Goal: Feedback & Contribution: Contribute content

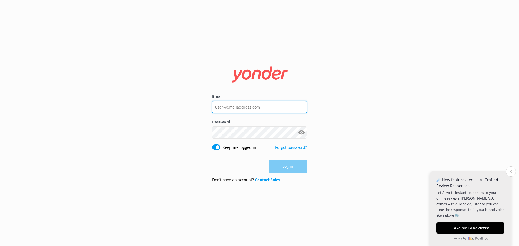
click at [255, 107] on input "Email" at bounding box center [259, 107] width 95 height 12
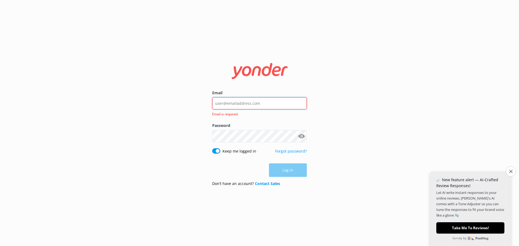
paste input "[EMAIL_ADDRESS][DOMAIN_NAME]"
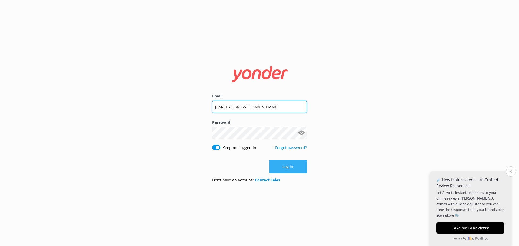
type input "[EMAIL_ADDRESS][DOMAIN_NAME]"
click at [296, 167] on button "Log in" at bounding box center [288, 167] width 38 height 14
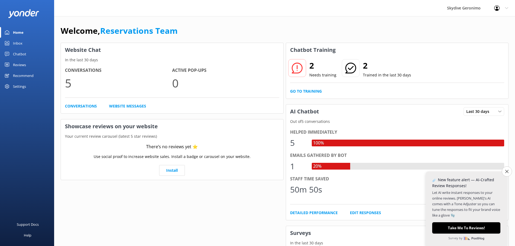
click at [16, 42] on div "Inbox" at bounding box center [17, 43] width 9 height 11
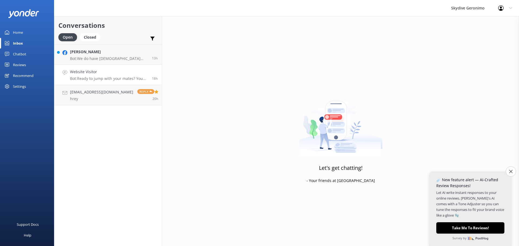
click at [97, 79] on p "Bot: Ready to jump with your mates? You can book a group skydive by checking li…" at bounding box center [109, 78] width 78 height 5
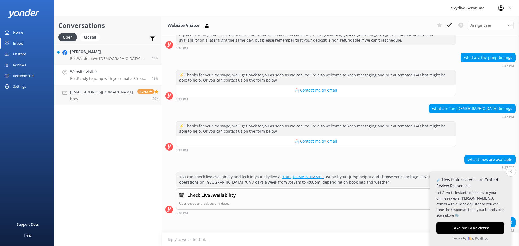
scroll to position [356, 0]
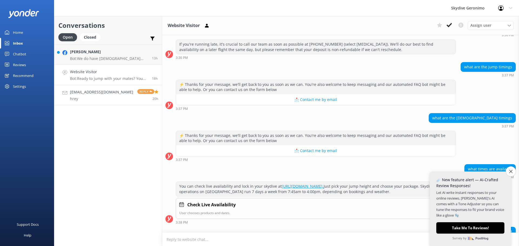
click at [88, 100] on p "hrey" at bounding box center [101, 99] width 63 height 5
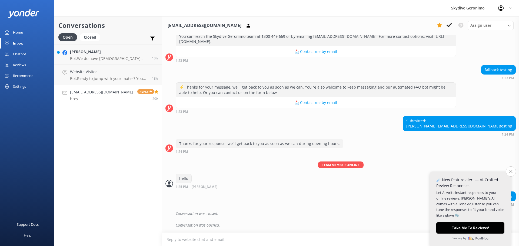
scroll to position [613, 0]
click at [101, 73] on h4 "Website Visitor" at bounding box center [109, 72] width 78 height 6
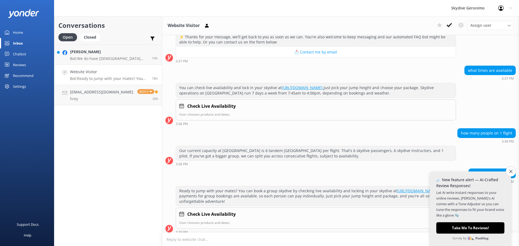
scroll to position [464, 0]
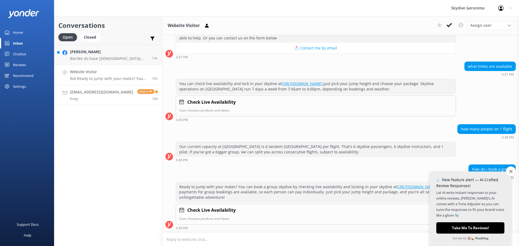
click at [118, 93] on link "[EMAIL_ADDRESS][DOMAIN_NAME] hrey Reply 20h" at bounding box center [108, 95] width 108 height 20
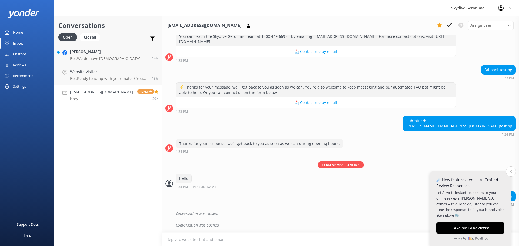
scroll to position [613, 0]
click at [88, 39] on div "Closed" at bounding box center [90, 37] width 21 height 8
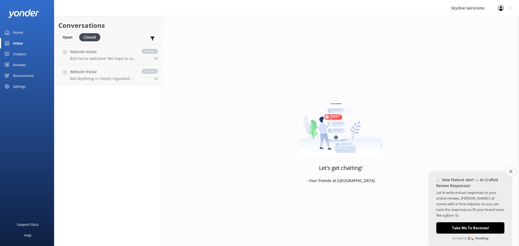
click at [68, 36] on div "Open" at bounding box center [67, 37] width 18 height 8
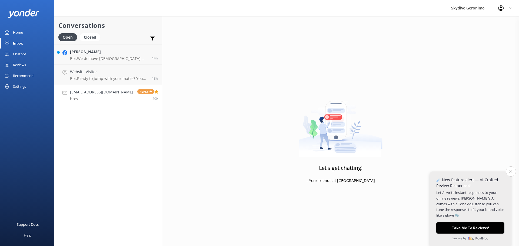
click at [101, 98] on p "hrey" at bounding box center [101, 99] width 63 height 5
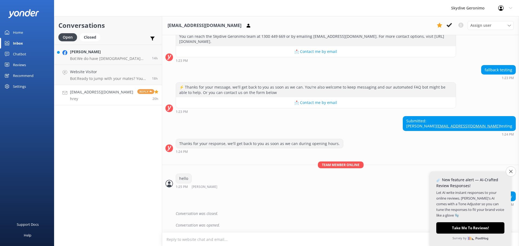
scroll to position [586, 0]
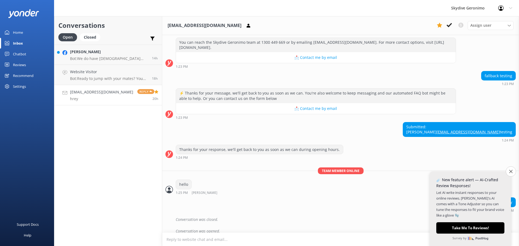
click at [103, 95] on h4 "[EMAIL_ADDRESS][DOMAIN_NAME]" at bounding box center [101, 92] width 63 height 6
click at [108, 101] on link "[EMAIL_ADDRESS][DOMAIN_NAME] hrey Reply 20h" at bounding box center [108, 95] width 108 height 20
click at [104, 75] on div "Website Visitor Bot: Ready to jump with your mates? You can book a group skydiv…" at bounding box center [109, 75] width 78 height 12
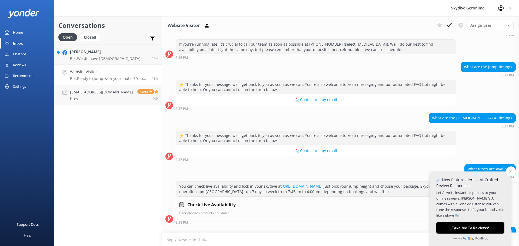
scroll to position [464, 0]
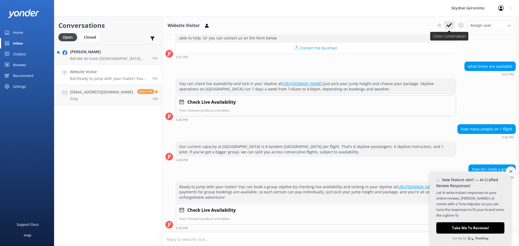
click at [448, 26] on use at bounding box center [449, 25] width 5 height 4
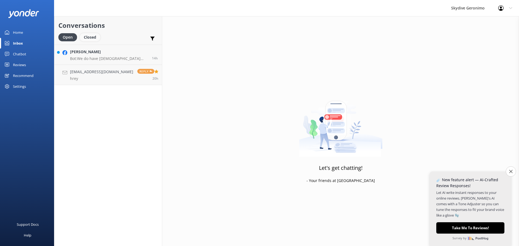
click at [92, 38] on div "Closed" at bounding box center [90, 37] width 21 height 8
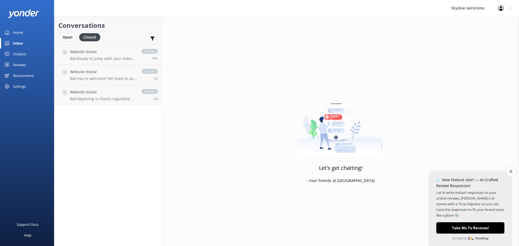
drag, startPoint x: 67, startPoint y: 37, endPoint x: 71, endPoint y: 36, distance: 4.4
click at [68, 36] on div "Open" at bounding box center [67, 37] width 18 height 8
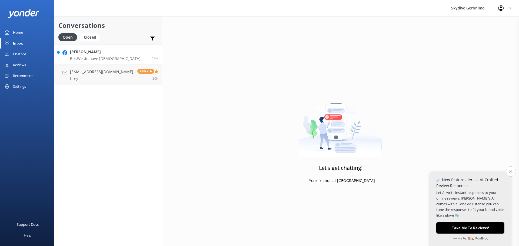
click at [102, 53] on h4 "[PERSON_NAME]" at bounding box center [109, 52] width 78 height 6
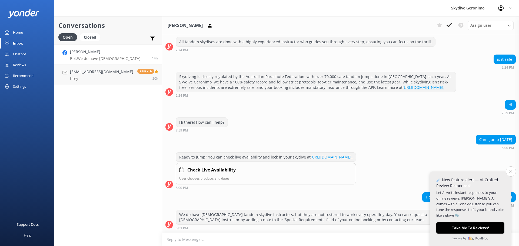
scroll to position [128, 0]
click at [110, 79] on link "[EMAIL_ADDRESS][DOMAIN_NAME] hrey Reply 20h" at bounding box center [108, 75] width 108 height 20
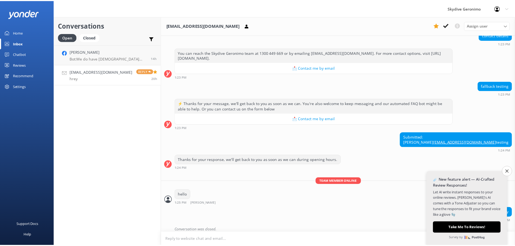
scroll to position [505, 0]
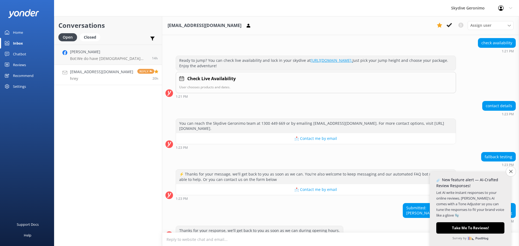
click at [14, 55] on div "Chatbot" at bounding box center [19, 54] width 13 height 11
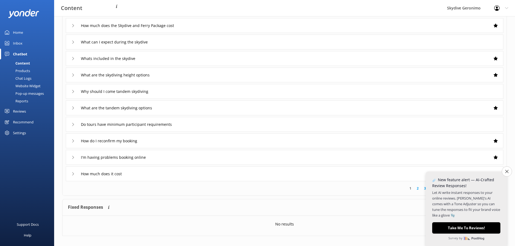
scroll to position [53, 0]
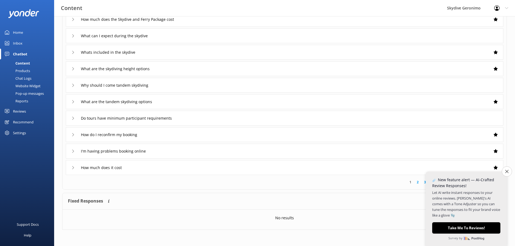
drag, startPoint x: 506, startPoint y: 174, endPoint x: 482, endPoint y: 183, distance: 25.7
click at [506, 173] on button "Close survey" at bounding box center [506, 172] width 10 height 10
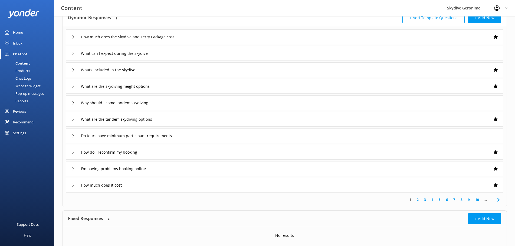
scroll to position [26, 0]
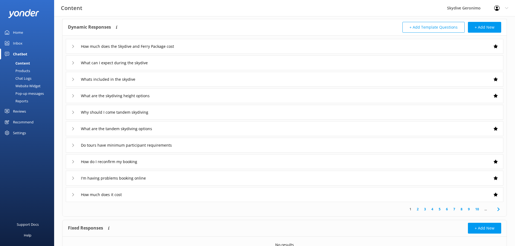
drag, startPoint x: 75, startPoint y: 80, endPoint x: 71, endPoint y: 81, distance: 4.1
click at [71, 81] on div "Whats included in the skydive" at bounding box center [105, 79] width 69 height 9
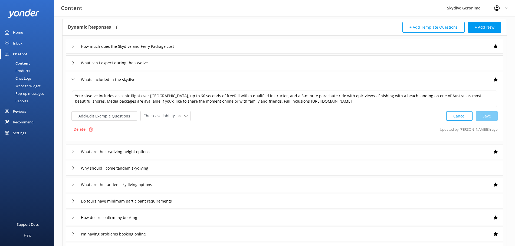
click at [71, 153] on div "What are the skydiving height options" at bounding box center [284, 151] width 437 height 15
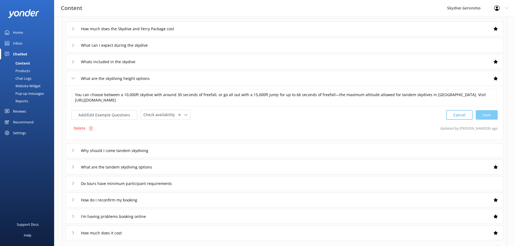
scroll to position [53, 0]
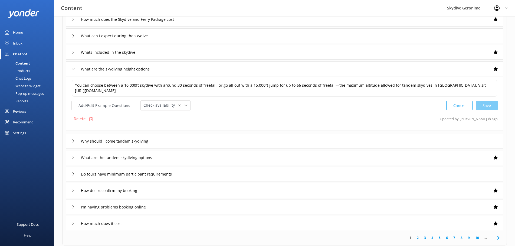
click at [74, 141] on icon at bounding box center [72, 141] width 3 height 3
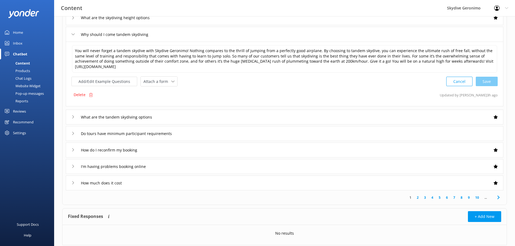
scroll to position [107, 0]
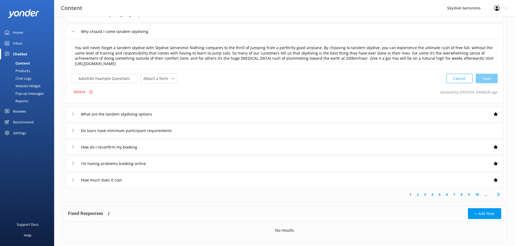
click at [445, 194] on link "6" at bounding box center [446, 194] width 7 height 5
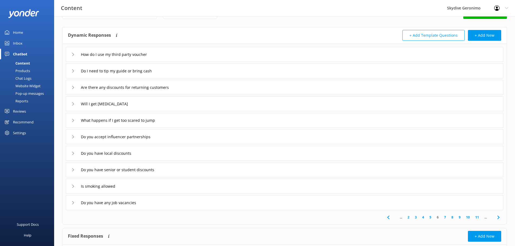
scroll to position [27, 0]
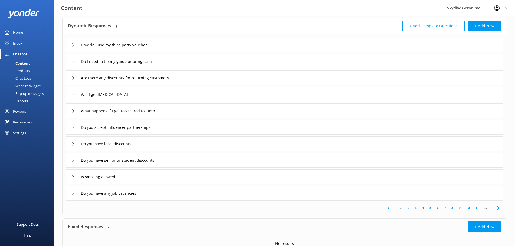
click at [74, 98] on div "Will I get [MEDICAL_DATA]" at bounding box center [104, 94] width 67 height 9
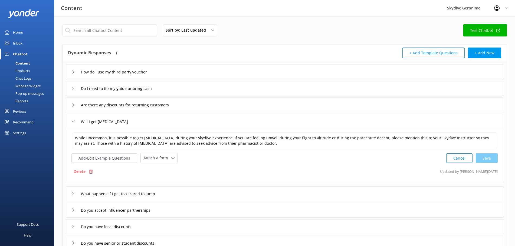
click at [74, 122] on use at bounding box center [73, 122] width 3 height 2
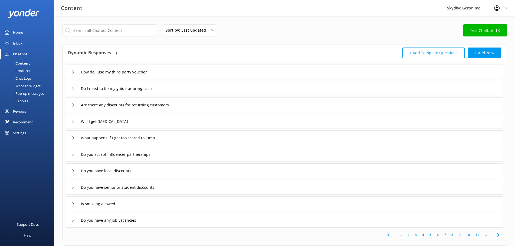
click at [71, 121] on icon at bounding box center [72, 121] width 3 height 3
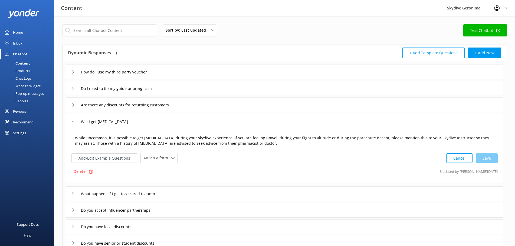
click at [113, 144] on textarea "While uncommon, it is possible to get [MEDICAL_DATA] during your skydive experi…" at bounding box center [284, 141] width 425 height 17
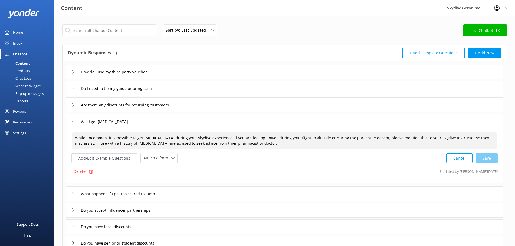
click at [113, 144] on textarea "While uncommon, it is possible to get [MEDICAL_DATA] during your skydive experi…" at bounding box center [284, 141] width 425 height 17
click at [75, 124] on div "Will I get [MEDICAL_DATA]" at bounding box center [104, 121] width 67 height 9
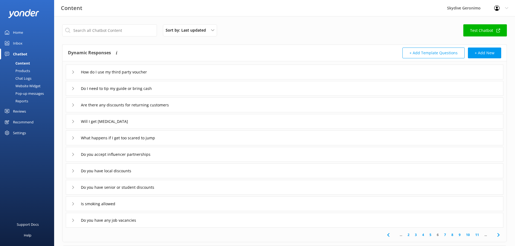
click at [18, 41] on div "Inbox" at bounding box center [17, 43] width 9 height 11
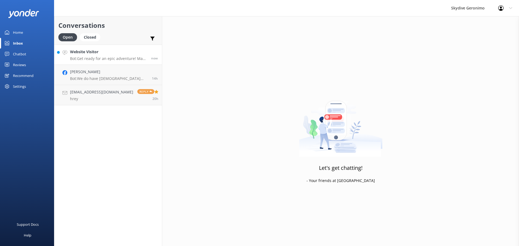
click at [120, 57] on p "Bot: Get ready for an epic adventure! Make sure to wear enclosed shoes with a f…" at bounding box center [108, 58] width 77 height 5
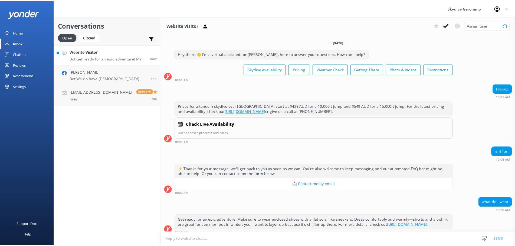
scroll to position [11, 0]
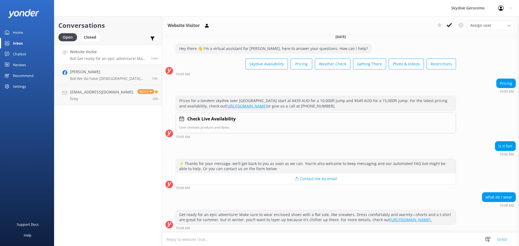
click at [207, 241] on textarea at bounding box center [340, 239] width 357 height 13
click at [24, 53] on div "Chatbot" at bounding box center [19, 54] width 13 height 11
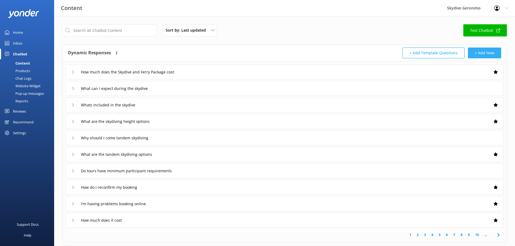
click at [482, 54] on button "+ Add New" at bounding box center [484, 53] width 33 height 11
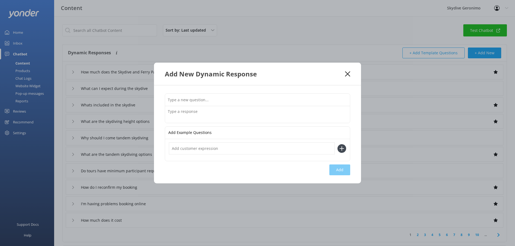
click at [190, 98] on input "text" at bounding box center [257, 100] width 185 height 12
click at [239, 101] on input "text" at bounding box center [257, 100] width 185 height 12
click at [173, 117] on textarea at bounding box center [257, 114] width 185 height 17
drag, startPoint x: 204, startPoint y: 134, endPoint x: 163, endPoint y: 133, distance: 40.8
click at [163, 133] on div "Add Example Questions Add" at bounding box center [257, 134] width 207 height 98
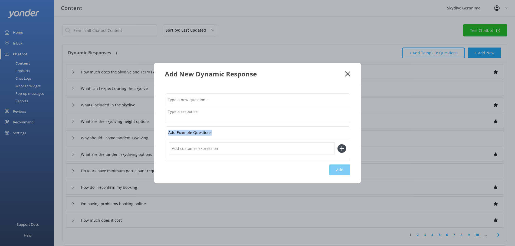
click at [347, 73] on icon at bounding box center [347, 73] width 5 height 5
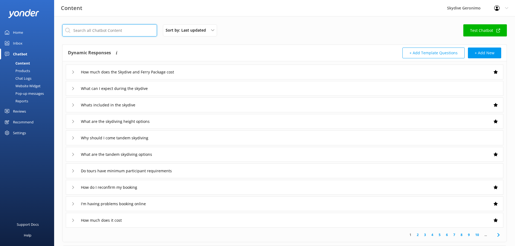
click at [91, 32] on input "text" at bounding box center [109, 30] width 95 height 12
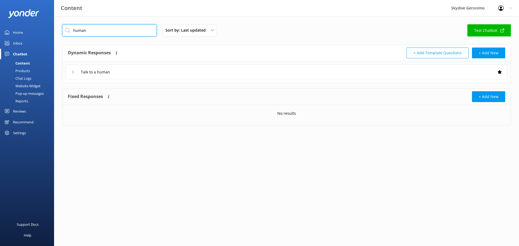
type input "human"
click at [68, 72] on div "Talk to a human" at bounding box center [287, 72] width 442 height 15
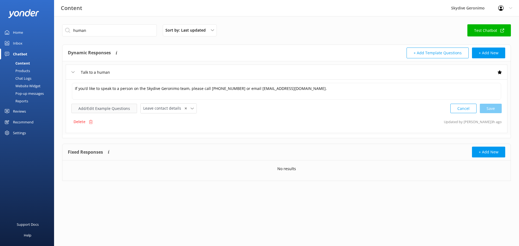
click at [97, 110] on button "Add/Edit Example Questions" at bounding box center [104, 108] width 66 height 9
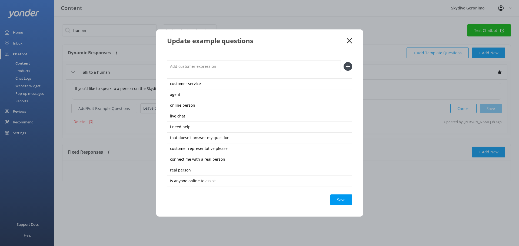
click at [349, 38] on icon at bounding box center [349, 40] width 5 height 5
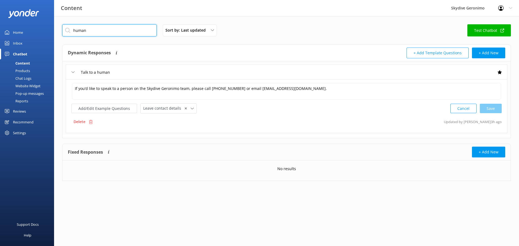
drag, startPoint x: 92, startPoint y: 28, endPoint x: 51, endPoint y: 31, distance: 40.9
click at [51, 31] on div "Content Skydive Geronimo Profile Settings Logout Home Inbox Chatbot Content Pro…" at bounding box center [259, 106] width 519 height 181
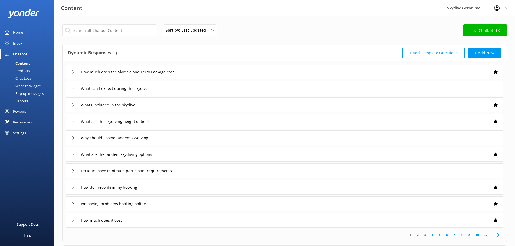
click at [73, 71] on icon at bounding box center [72, 72] width 3 height 3
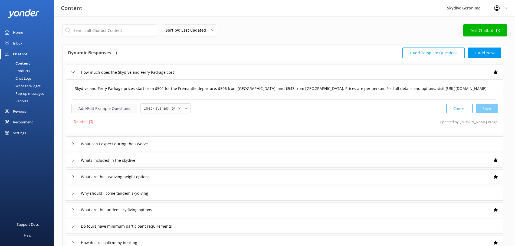
click at [109, 108] on button "Add/Edit Example Questions" at bounding box center [104, 108] width 66 height 9
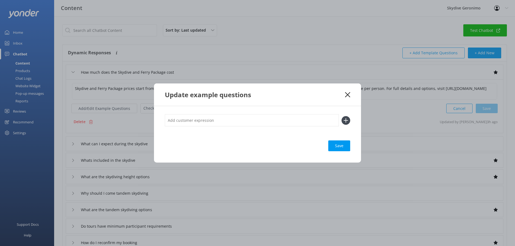
click at [205, 117] on input "text" at bounding box center [252, 120] width 174 height 12
type input "How much for the package"
click at [340, 148] on div "Loading.." at bounding box center [339, 146] width 22 height 11
click at [342, 145] on div "Save" at bounding box center [339, 146] width 22 height 11
click at [347, 120] on icon at bounding box center [345, 120] width 9 height 9
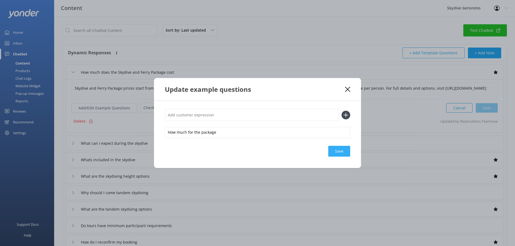
click at [342, 149] on div "Save" at bounding box center [339, 151] width 22 height 11
click at [342, 91] on div "Update example questions" at bounding box center [255, 89] width 180 height 9
click at [346, 92] on div "Update example questions" at bounding box center [257, 89] width 207 height 22
click at [347, 88] on icon at bounding box center [347, 89] width 5 height 5
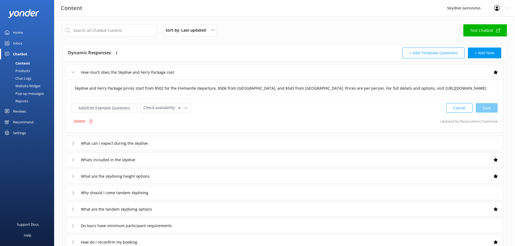
click at [269, 39] on div "Sort by: Last updated Title (A-Z) Last updated Test Chatbot" at bounding box center [284, 31] width 444 height 15
click at [160, 163] on div "Whats included in the skydive" at bounding box center [284, 160] width 437 height 15
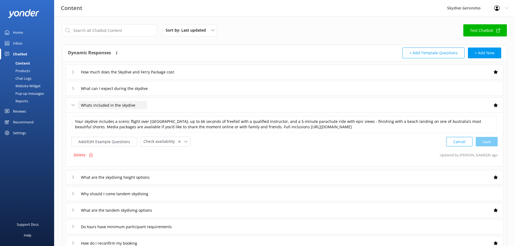
drag, startPoint x: 161, startPoint y: 104, endPoint x: 80, endPoint y: 107, distance: 81.7
click at [78, 106] on div "Whats included in the skydive" at bounding box center [284, 105] width 437 height 15
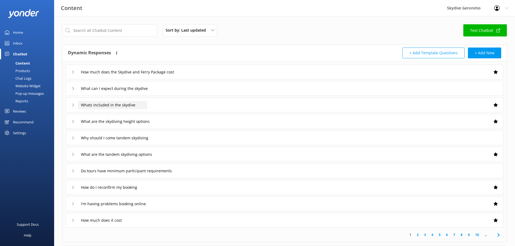
click at [126, 107] on input "Whats included in the skydive" at bounding box center [112, 105] width 69 height 8
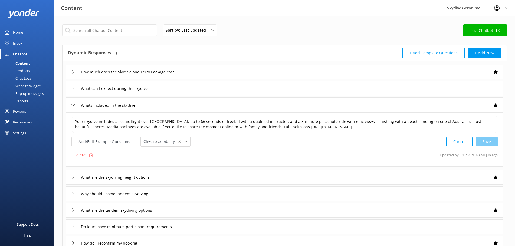
click at [166, 105] on div "Whats included in the skydive" at bounding box center [284, 105] width 437 height 15
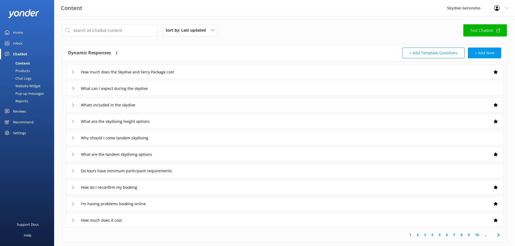
click at [166, 105] on div "Whats included in the skydive" at bounding box center [284, 105] width 437 height 15
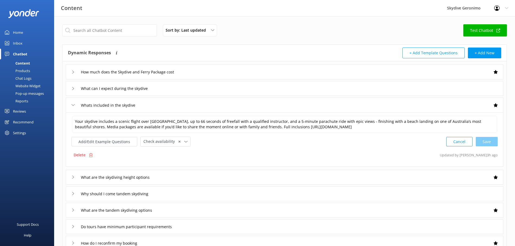
click at [303, 28] on div "Sort by: Last updated Title (A-Z) Last updated Test Chatbot" at bounding box center [284, 31] width 444 height 15
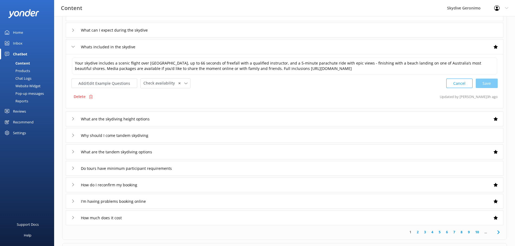
scroll to position [108, 0]
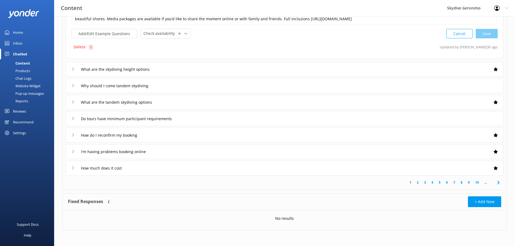
click at [159, 169] on div "How much does it cost" at bounding box center [284, 168] width 437 height 15
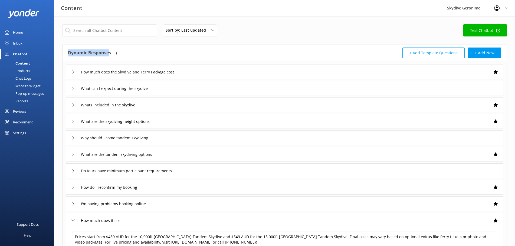
drag, startPoint x: 110, startPoint y: 54, endPoint x: 68, endPoint y: 54, distance: 41.1
click at [68, 54] on h4 "Dynamic Responses" at bounding box center [89, 53] width 43 height 11
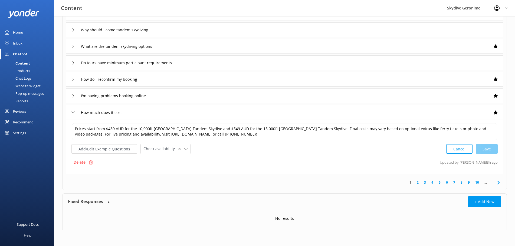
scroll to position [109, 0]
drag, startPoint x: 103, startPoint y: 202, endPoint x: 66, endPoint y: 195, distance: 37.2
click at [66, 195] on div "Fixed Responses The chatbot will provide the exact word-for-word response you a…" at bounding box center [284, 201] width 444 height 16
click at [179, 199] on div "Fixed Responses The chatbot will provide the exact word-for-word response you a…" at bounding box center [176, 201] width 217 height 11
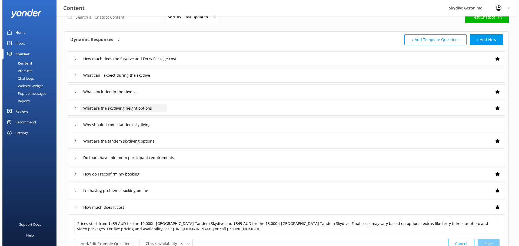
scroll to position [0, 0]
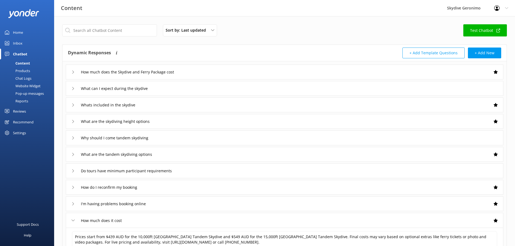
click at [19, 32] on div "Home" at bounding box center [18, 32] width 10 height 11
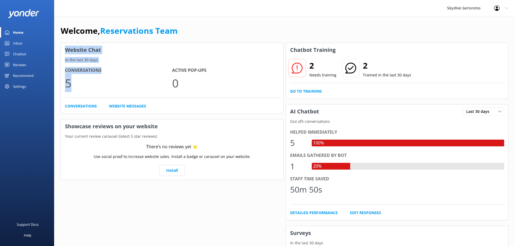
drag, startPoint x: 78, startPoint y: 85, endPoint x: 62, endPoint y: 43, distance: 45.2
click at [62, 43] on div "Website Chat In the last 30 days Conversations 5 Active Pop-ups 0 Conversations…" at bounding box center [172, 78] width 223 height 71
click at [195, 84] on p "0" at bounding box center [225, 83] width 107 height 18
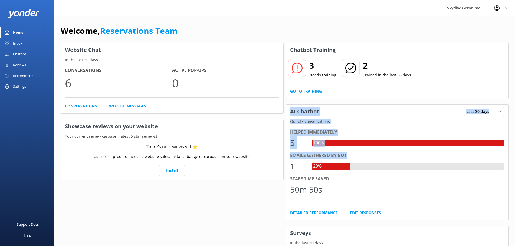
drag, startPoint x: 290, startPoint y: 112, endPoint x: 401, endPoint y: 158, distance: 119.7
click at [401, 158] on div "AI Chatbot Last 30 days Last 7 days Last 30 days Out of 5 conversations Helped …" at bounding box center [397, 162] width 223 height 116
click at [369, 154] on div "Emails gathered by bot" at bounding box center [397, 155] width 214 height 7
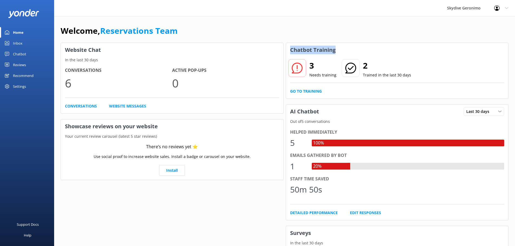
drag, startPoint x: 290, startPoint y: 51, endPoint x: 344, endPoint y: 53, distance: 53.6
click at [344, 53] on div "Chatbot Training" at bounding box center [397, 50] width 222 height 14
click at [351, 50] on div "Chatbot Training" at bounding box center [397, 50] width 222 height 14
drag, startPoint x: 309, startPoint y: 64, endPoint x: 337, endPoint y: 80, distance: 31.9
click at [337, 80] on div "3 Needs training 2 Trained in the last 30 days" at bounding box center [397, 72] width 214 height 22
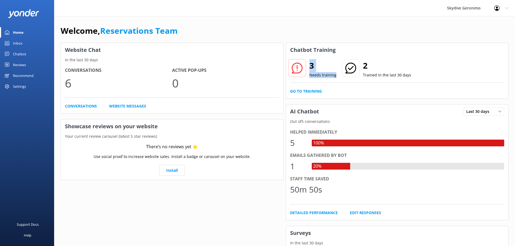
click at [331, 77] on p "Needs training" at bounding box center [322, 75] width 27 height 6
click at [309, 91] on link "Go to Training" at bounding box center [306, 91] width 32 height 6
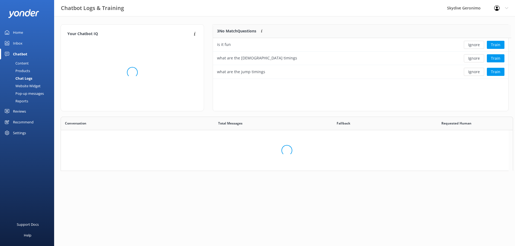
scroll to position [115, 443]
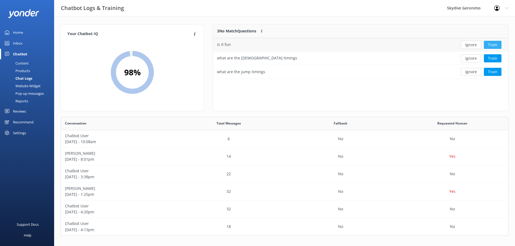
click at [494, 43] on button "Train" at bounding box center [493, 45] width 18 height 8
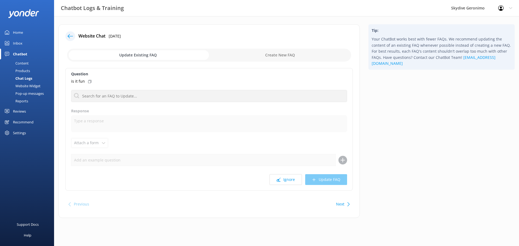
click at [286, 56] on input "checkbox" at bounding box center [209, 55] width 284 height 13
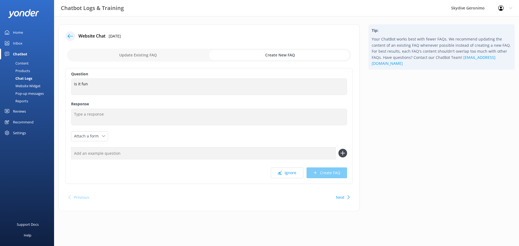
click at [139, 56] on input "checkbox" at bounding box center [209, 55] width 284 height 13
checkbox input "false"
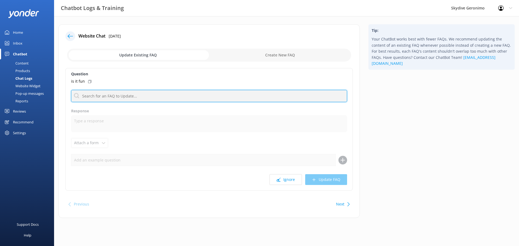
click at [150, 97] on input "text" at bounding box center [209, 96] width 276 height 12
type input "fun"
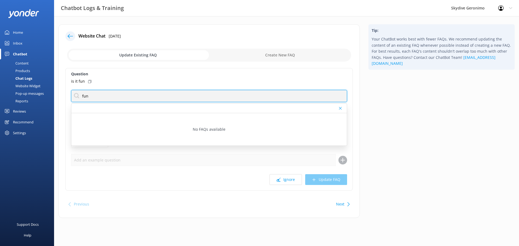
click at [85, 98] on input "fun" at bounding box center [209, 96] width 276 height 12
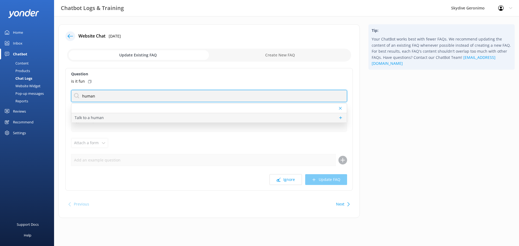
type input "human"
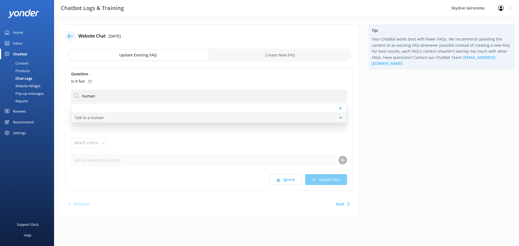
click at [111, 114] on div "Talk to a human" at bounding box center [209, 117] width 276 height 9
type textarea "If you’d like to speak to a person on the Skydive Geronimo team, please call [P…"
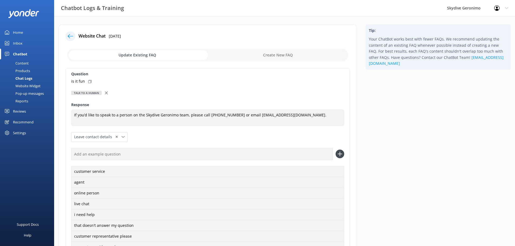
click at [105, 94] on icon at bounding box center [106, 93] width 3 height 3
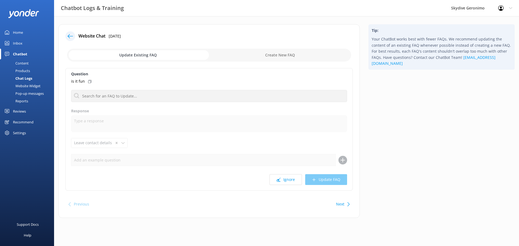
click at [309, 53] on input "checkbox" at bounding box center [209, 55] width 284 height 13
checkbox input "true"
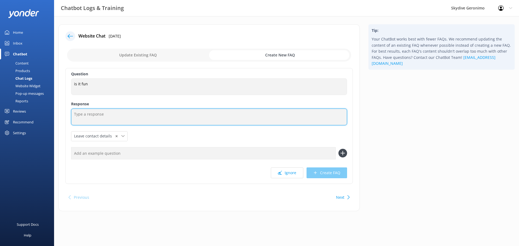
click at [102, 116] on textarea at bounding box center [209, 117] width 276 height 17
type textarea "S"
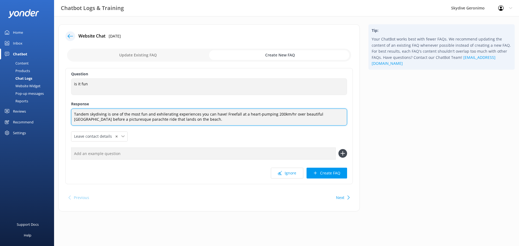
click at [168, 114] on textarea "Tandem skydiving is one of the most fun and exhilerating experiences you can ha…" at bounding box center [209, 117] width 276 height 17
click at [164, 115] on textarea "Tandem skydiving is one of the most fun and exhilerating experiences you can ha…" at bounding box center [209, 117] width 276 height 17
click at [192, 121] on textarea "Tandem skydiving is one of the most fun and exhilarating experiences you can ha…" at bounding box center [209, 117] width 276 height 17
type textarea "Tandem skydiving is one of the most fun and exhilarating experiences you can ha…"
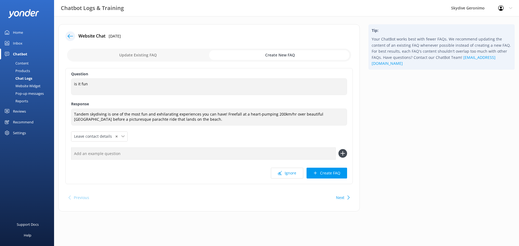
click at [93, 156] on input "text" at bounding box center [203, 154] width 265 height 12
click at [340, 154] on icon at bounding box center [343, 153] width 9 height 9
click at [122, 155] on input "text" at bounding box center [203, 154] width 265 height 12
type input "how fun is it"
click at [342, 150] on icon at bounding box center [343, 153] width 9 height 9
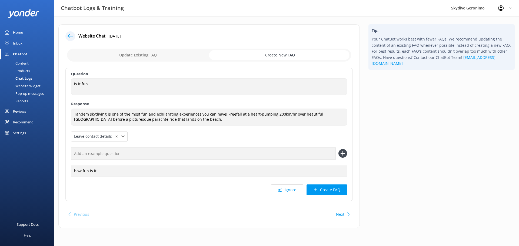
click at [97, 154] on input "text" at bounding box center [203, 154] width 265 height 12
type input "will I enjoy it"
click at [343, 154] on use at bounding box center [343, 153] width 5 height 5
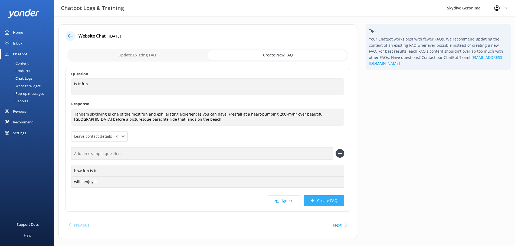
click at [330, 203] on button "Create FAQ" at bounding box center [323, 201] width 41 height 11
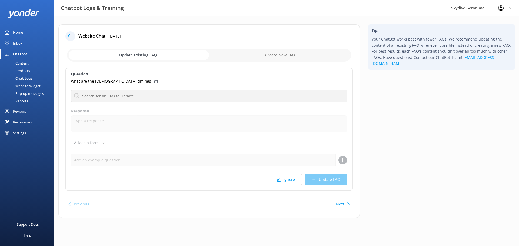
click at [71, 38] on icon at bounding box center [70, 36] width 5 height 5
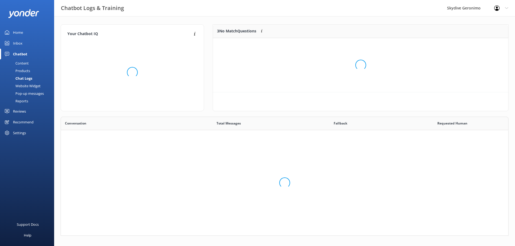
scroll to position [115, 443]
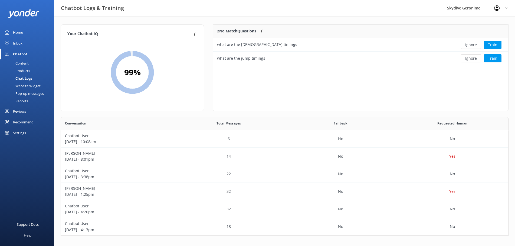
click at [23, 62] on div "Content" at bounding box center [15, 64] width 25 height 8
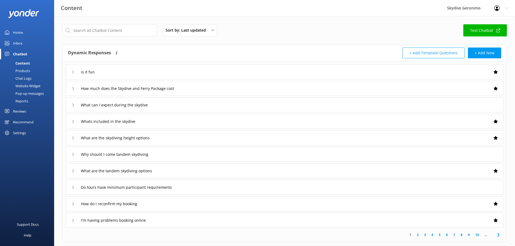
click at [23, 79] on div "Chat Logs" at bounding box center [17, 79] width 28 height 8
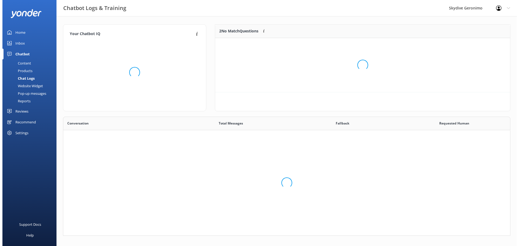
scroll to position [36, 290]
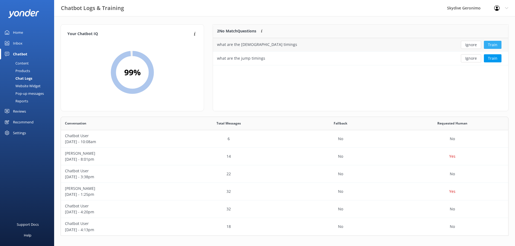
click at [494, 44] on button "Train" at bounding box center [493, 45] width 18 height 8
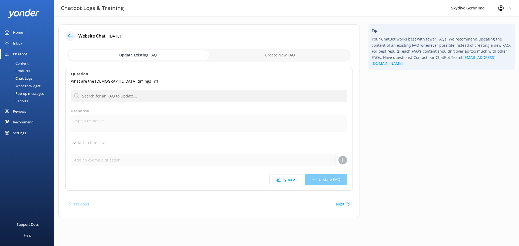
click at [290, 56] on input "checkbox" at bounding box center [209, 55] width 284 height 13
checkbox input "true"
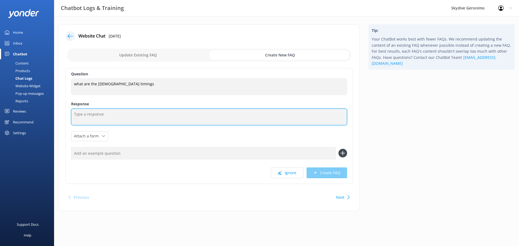
click at [117, 115] on textarea at bounding box center [209, 117] width 276 height 17
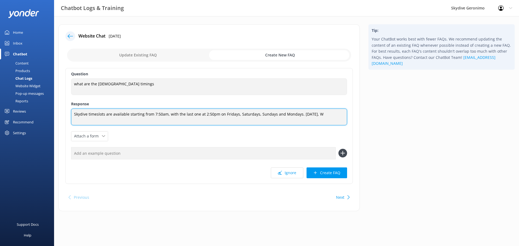
click at [234, 114] on textarea "Skydive timeslots are available starting from 7:50am, with the last one at 2:50…" at bounding box center [209, 117] width 276 height 17
drag, startPoint x: 253, startPoint y: 115, endPoint x: 255, endPoint y: 129, distance: 13.9
click at [253, 115] on textarea "Skydive timeslots are available starting from 7:50am, with the last one at 2:50…" at bounding box center [209, 117] width 276 height 17
click at [267, 115] on textarea "Skydive timeslots are available starting from 7:50am, with the last one at 2:50…" at bounding box center [209, 117] width 276 height 17
click at [291, 113] on textarea "Skydive timeslots are available starting from 7:50am, with the last one at 2:50…" at bounding box center [209, 117] width 276 height 17
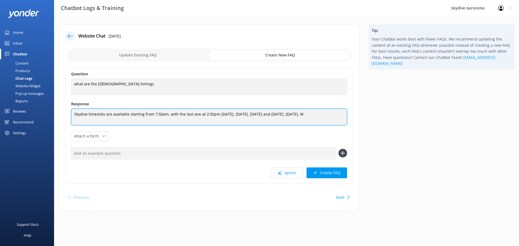
click at [322, 114] on textarea "Skydive timeslots are available starting from 7:50am, with the last one at 2:50…" at bounding box center [209, 117] width 276 height 17
click at [336, 116] on textarea "Skydive timeslots are available starting from 7:50am, with the last one at 2:50…" at bounding box center [209, 117] width 276 height 17
click at [106, 119] on textarea "Skydive timeslots are available starting from 7:50am, with the last one at 2:50…" at bounding box center [209, 117] width 276 height 17
drag, startPoint x: 215, startPoint y: 121, endPoint x: 215, endPoint y: 124, distance: 2.7
click at [215, 124] on textarea "Skydive timeslots are available starting from 7:50am, with the last one at 2:50…" at bounding box center [209, 117] width 276 height 17
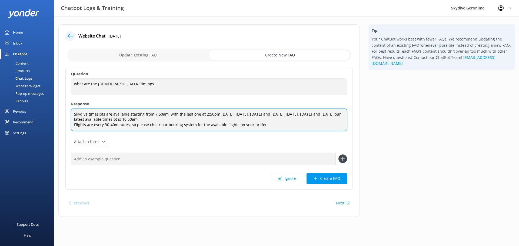
drag, startPoint x: 270, startPoint y: 125, endPoint x: 71, endPoint y: 124, distance: 198.5
click at [71, 124] on textarea "Skydive timeslots are available starting from 7:50am, with the last one at 2:50…" at bounding box center [209, 120] width 276 height 22
click at [138, 127] on textarea "Skydive timeslots are available starting from 7:50am, with the last one at 2:50…" at bounding box center [209, 120] width 276 height 22
drag, startPoint x: 270, startPoint y: 126, endPoint x: 127, endPoint y: 124, distance: 142.8
click at [127, 124] on textarea "Skydive timeslots are available starting from 7:50am, with the last one at 2:50…" at bounding box center [209, 120] width 276 height 22
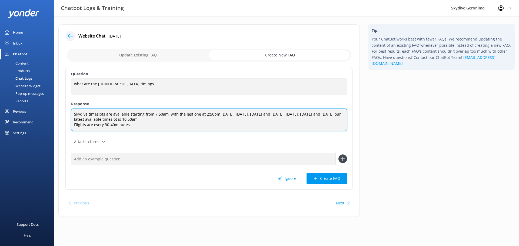
drag, startPoint x: 133, startPoint y: 126, endPoint x: 71, endPoint y: 126, distance: 62.5
click at [70, 126] on div "Question what are the skydive timings what are the skydive timings Response Sky…" at bounding box center [209, 129] width 288 height 122
click at [113, 125] on textarea "Skydive timeslots are available starting from 7:50am, with the last one at 2:50…" at bounding box center [209, 120] width 276 height 22
drag, startPoint x: 144, startPoint y: 126, endPoint x: 67, endPoint y: 124, distance: 77.1
click at [67, 124] on div "Question what are the skydive timings what are the skydive timings Response Sky…" at bounding box center [209, 129] width 288 height 122
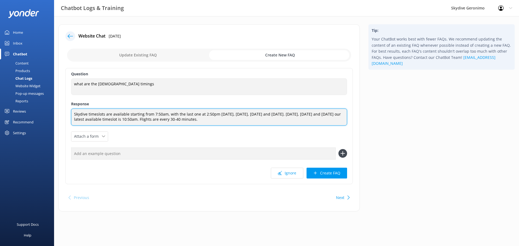
drag, startPoint x: 219, startPoint y: 120, endPoint x: 182, endPoint y: 120, distance: 37.6
click at [182, 120] on textarea "Skydive timeslots are available starting from 7:50am, with the last one at 2:50…" at bounding box center [209, 117] width 276 height 17
click at [164, 113] on textarea "Skydive timeslots are available every 30-40 minutes.starting from 7:50am, with …" at bounding box center [209, 117] width 276 height 17
click at [251, 121] on textarea "Skydive timeslots are available every 30-40 minutes starting from 7:50am, with …" at bounding box center [209, 117] width 276 height 17
click at [233, 122] on textarea "Skydive timeslots are available every 30-40 minutes starting from 7:50am, with …" at bounding box center [209, 117] width 276 height 17
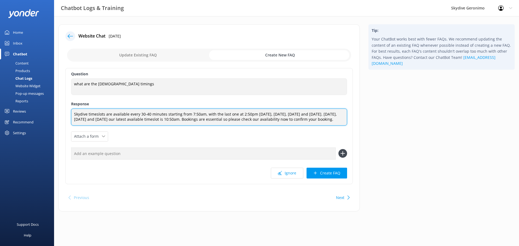
type textarea "Skydive timeslots are available every 30-40 minutes starting from 7:50am, with …"
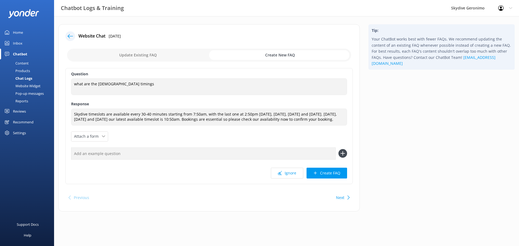
drag, startPoint x: 98, startPoint y: 159, endPoint x: 92, endPoint y: 150, distance: 10.9
click at [95, 158] on input "text" at bounding box center [203, 154] width 265 height 12
click at [102, 140] on div "Attach a form" at bounding box center [90, 136] width 34 height 7
click at [99, 162] on div "Check availability" at bounding box center [87, 158] width 27 height 5
click at [338, 179] on button "Create FAQ" at bounding box center [327, 173] width 41 height 11
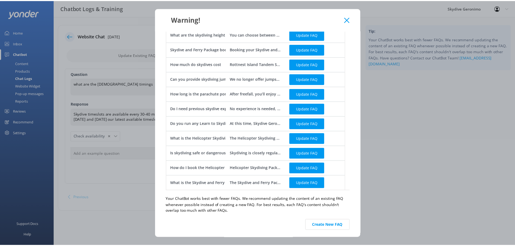
scroll to position [144, 0]
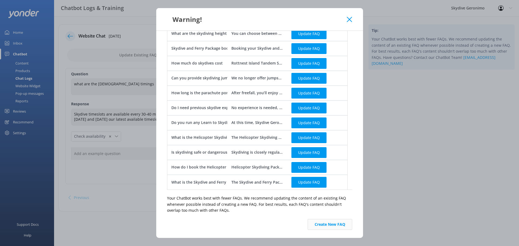
click at [328, 227] on button "Create New FAQ" at bounding box center [330, 224] width 45 height 11
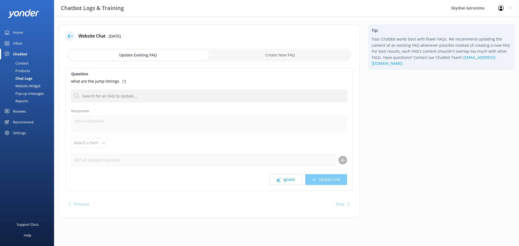
click at [24, 64] on div "Content" at bounding box center [15, 64] width 25 height 8
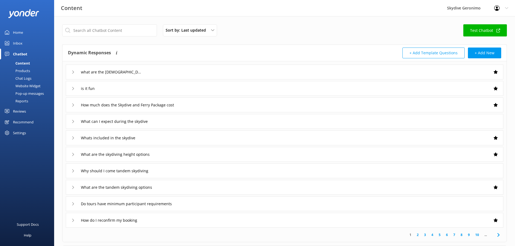
click at [74, 72] on icon at bounding box center [72, 72] width 3 height 3
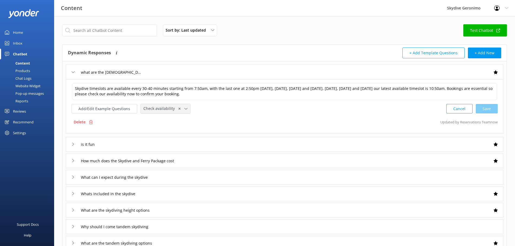
click at [184, 109] on icon at bounding box center [185, 108] width 3 height 3
click at [227, 110] on div "Add/Edit Example Questions Check availability ✕ Leave contact details Check ava…" at bounding box center [284, 109] width 426 height 10
click at [207, 108] on div "Add/Edit Example Questions Check availability ✕ Leave contact details Check ava…" at bounding box center [284, 109] width 426 height 10
click at [212, 107] on div "Add/Edit Example Questions Check availability ✕ Leave contact details Check ava…" at bounding box center [284, 109] width 426 height 10
click at [211, 105] on div "Add/Edit Example Questions Check availability ✕ Leave contact details Check ava…" at bounding box center [284, 109] width 426 height 10
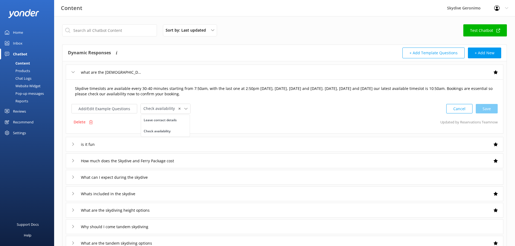
click at [216, 96] on textarea "Skydive timeslots are available every 30-40 minutes starting from 7:50am, with …" at bounding box center [284, 91] width 425 height 17
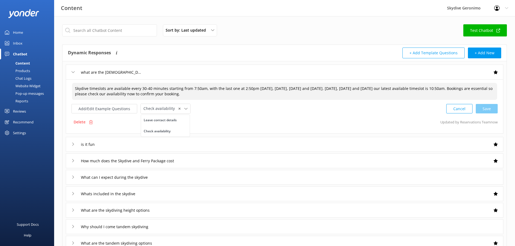
click at [403, 145] on div "is it fun" at bounding box center [284, 144] width 437 height 15
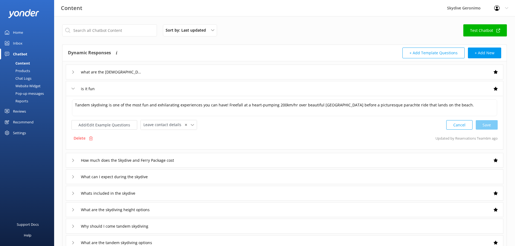
click at [25, 78] on div "Chat Logs" at bounding box center [17, 79] width 28 height 8
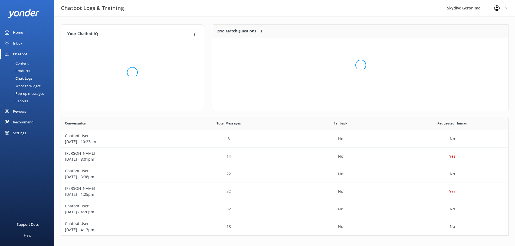
scroll to position [23, 290]
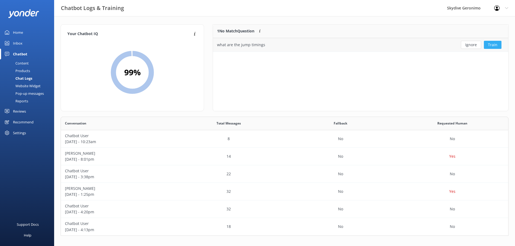
click at [493, 44] on button "Train" at bounding box center [493, 45] width 18 height 8
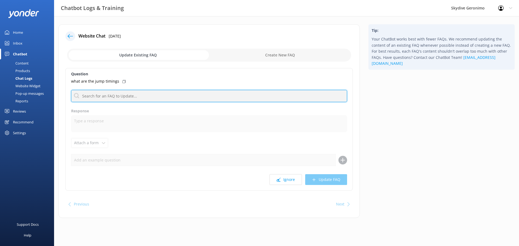
click at [144, 95] on input "text" at bounding box center [209, 96] width 276 height 12
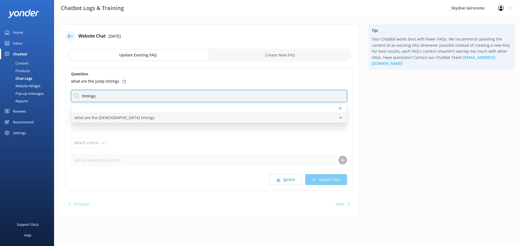
type input "timings"
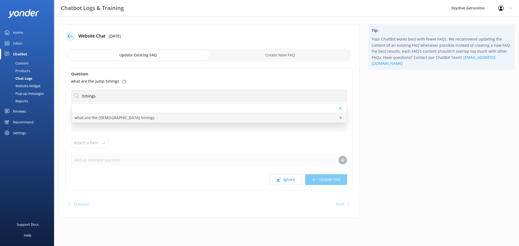
click at [116, 118] on p "what are the [DEMOGRAPHIC_DATA] timings" at bounding box center [115, 118] width 80 height 6
type textarea "Skydive timeslots are available every 30-40 minutes starting from 7:50am, with …"
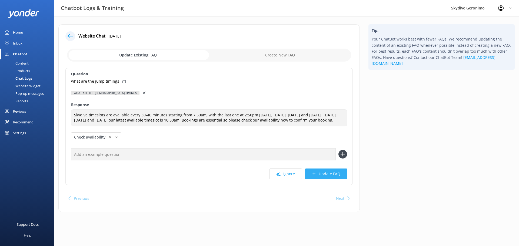
click at [333, 180] on button "Update FAQ" at bounding box center [326, 174] width 42 height 11
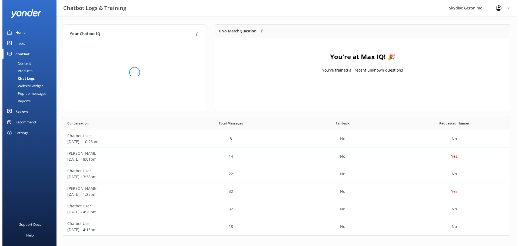
scroll to position [63, 290]
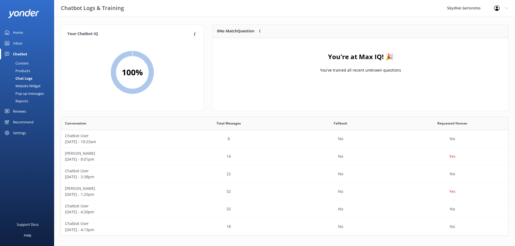
click at [21, 64] on div "Content" at bounding box center [15, 64] width 25 height 8
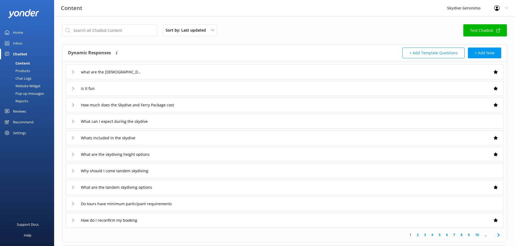
click at [71, 73] on div "what are the [DEMOGRAPHIC_DATA] timings" at bounding box center [284, 72] width 437 height 15
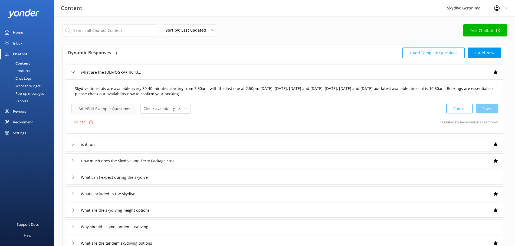
click at [110, 108] on button "Add/Edit Example Questions" at bounding box center [104, 108] width 66 height 9
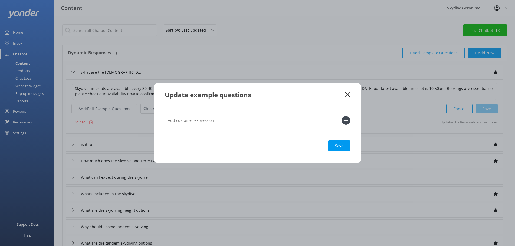
click at [348, 93] on icon at bounding box center [347, 94] width 5 height 5
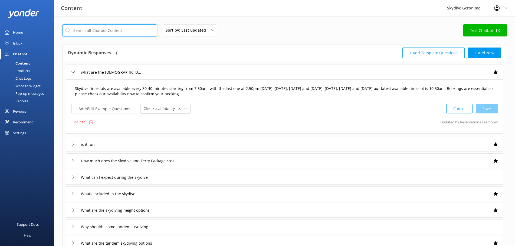
click at [108, 30] on input "text" at bounding box center [109, 30] width 95 height 12
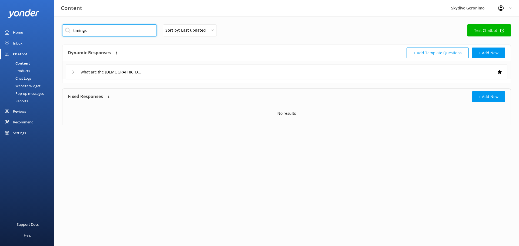
type input "timings"
click at [72, 70] on div "what are the [DEMOGRAPHIC_DATA] timings" at bounding box center [104, 72] width 67 height 9
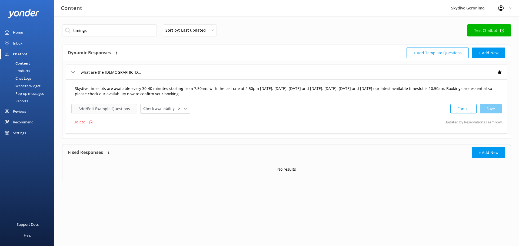
click at [110, 109] on button "Add/Edit Example Questions" at bounding box center [104, 108] width 66 height 9
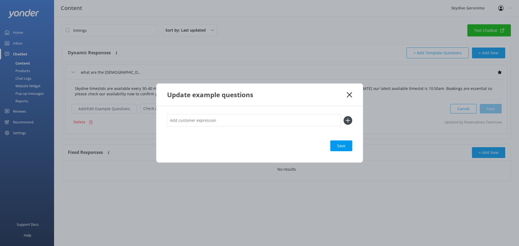
click at [200, 120] on input "text" at bounding box center [254, 120] width 174 height 12
type input "what are the jump timings"
click at [350, 119] on icon at bounding box center [348, 120] width 9 height 9
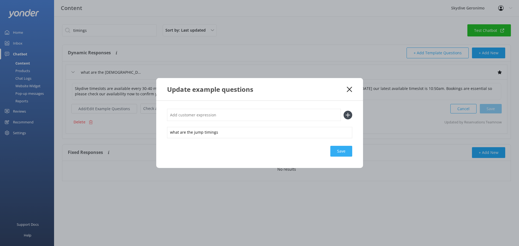
click at [342, 153] on div "Save" at bounding box center [342, 151] width 22 height 11
click at [335, 154] on div "Save" at bounding box center [342, 151] width 22 height 11
click at [350, 89] on icon at bounding box center [349, 89] width 5 height 5
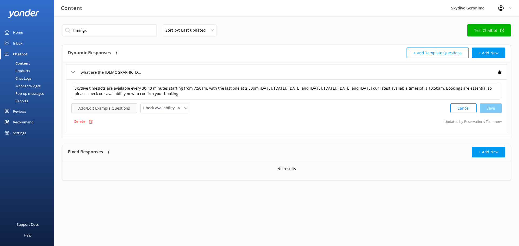
click at [100, 110] on button "Add/Edit Example Questions" at bounding box center [104, 108] width 66 height 9
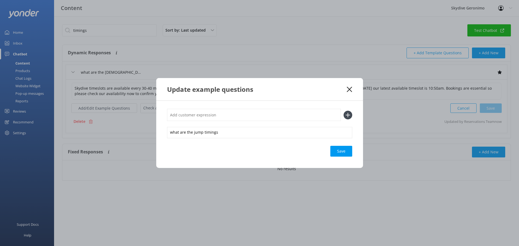
click at [351, 88] on use at bounding box center [349, 89] width 5 height 5
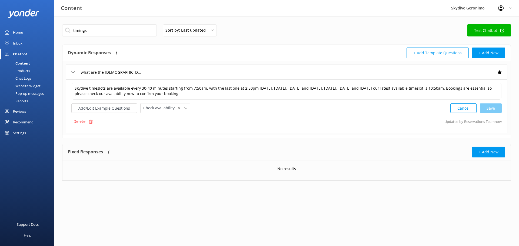
click at [19, 42] on div "Inbox" at bounding box center [17, 43] width 9 height 11
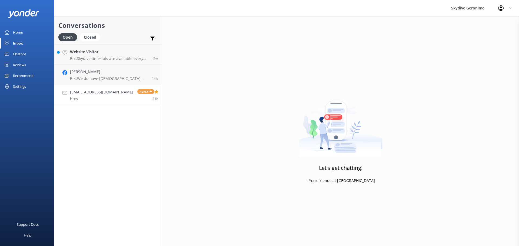
click at [111, 99] on link "[EMAIL_ADDRESS][DOMAIN_NAME] hrey Reply 21h" at bounding box center [108, 95] width 108 height 20
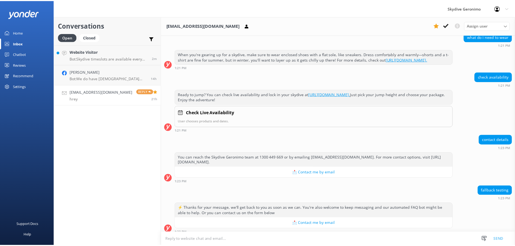
scroll to position [613, 0]
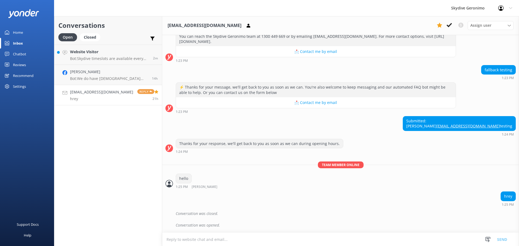
click at [23, 52] on div "Chatbot" at bounding box center [19, 54] width 13 height 11
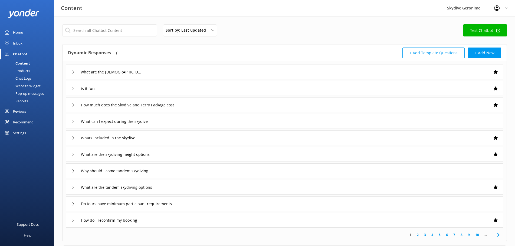
click at [25, 77] on div "Chat Logs" at bounding box center [17, 79] width 28 height 8
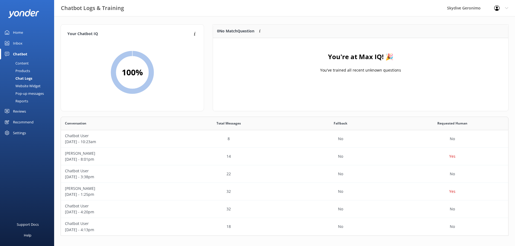
scroll to position [1, 0]
click at [24, 63] on div "Content" at bounding box center [15, 64] width 25 height 8
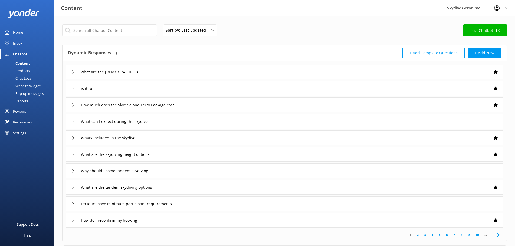
click at [74, 74] on div "what are the [DEMOGRAPHIC_DATA] timings" at bounding box center [104, 72] width 67 height 9
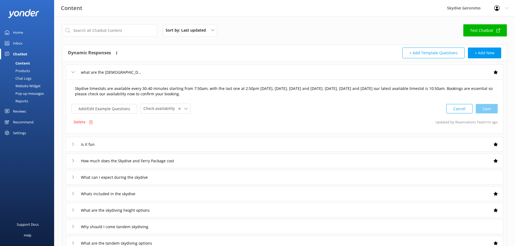
click at [101, 95] on textarea "Skydive timeslots are available every 30-40 minutes starting from 7:50am, with …" at bounding box center [284, 91] width 425 height 17
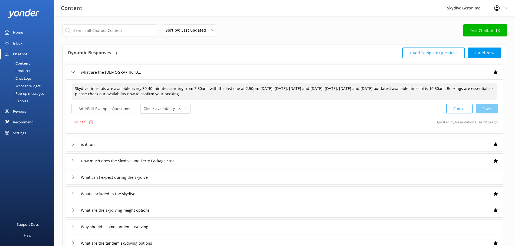
click at [101, 95] on textarea "Skydive timeslots are available every 30-40 minutes starting from 7:50am, with …" at bounding box center [284, 91] width 425 height 17
click at [298, 24] on div "Sort by: Last updated Title (A-Z) Last updated Test Chatbot Dynamic Responses T…" at bounding box center [284, 185] width 461 height 339
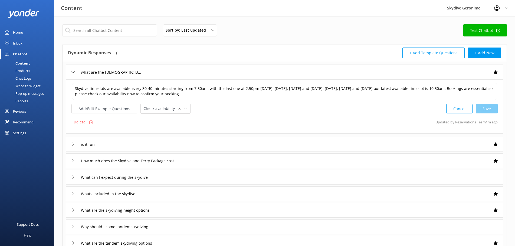
click at [74, 74] on div "what are the [DEMOGRAPHIC_DATA] timings" at bounding box center [104, 72] width 67 height 9
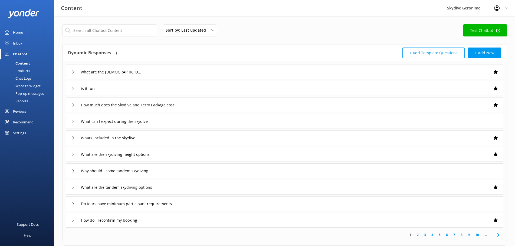
click at [21, 78] on div "Chat Logs" at bounding box center [17, 79] width 28 height 8
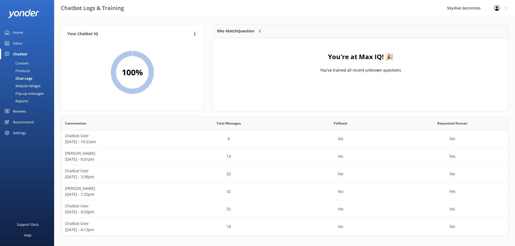
scroll to position [1, 0]
click at [110, 136] on p "Chatbot User" at bounding box center [117, 136] width 104 height 6
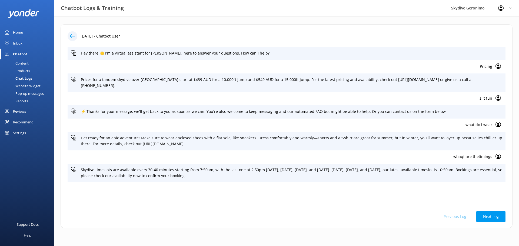
click at [498, 67] on icon at bounding box center [498, 66] width 5 height 5
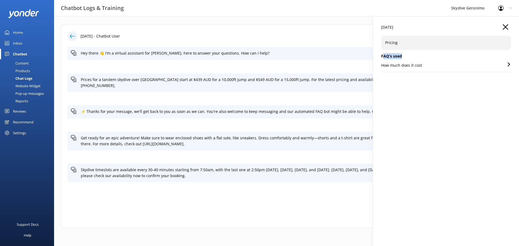
drag, startPoint x: 383, startPoint y: 57, endPoint x: 415, endPoint y: 55, distance: 31.4
click at [415, 54] on h5 "FAQ's used" at bounding box center [446, 56] width 130 height 6
click at [382, 57] on h5 "FAQ's used" at bounding box center [446, 56] width 130 height 6
click at [402, 66] on p "How much does it cost" at bounding box center [401, 65] width 41 height 6
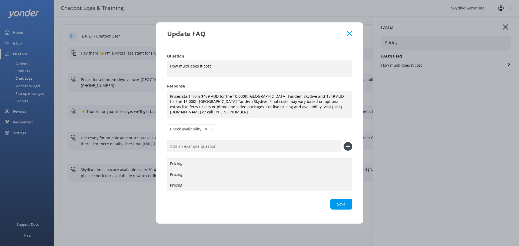
click at [349, 33] on icon at bounding box center [349, 33] width 5 height 5
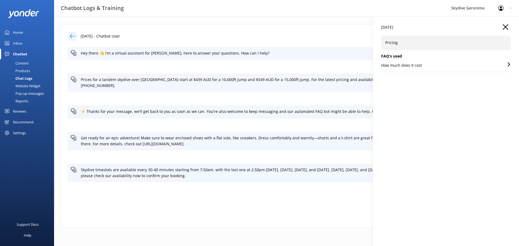
click at [504, 26] on icon "button" at bounding box center [505, 26] width 5 height 5
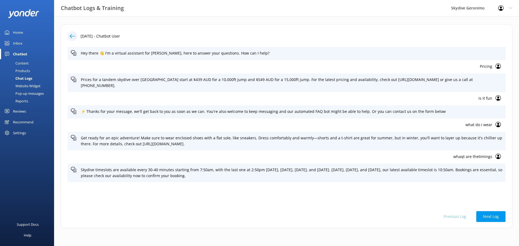
click at [496, 125] on icon at bounding box center [498, 124] width 5 height 5
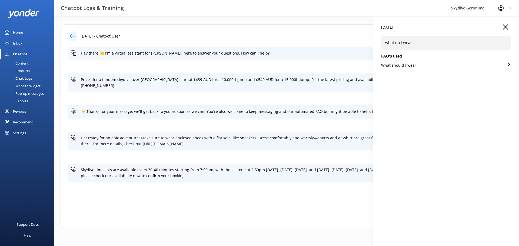
click at [507, 28] on icon "button" at bounding box center [505, 26] width 5 height 5
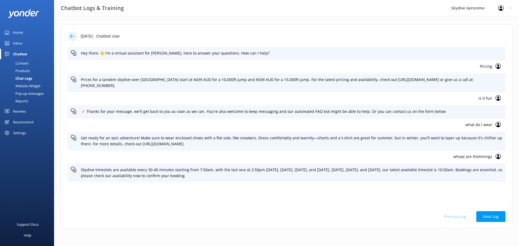
click at [497, 97] on icon at bounding box center [498, 97] width 5 height 5
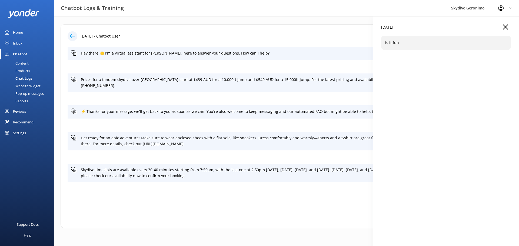
click at [508, 26] on icon "button" at bounding box center [505, 26] width 5 height 5
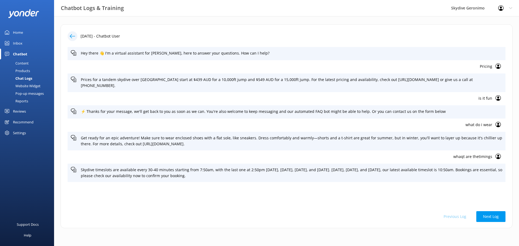
click at [497, 156] on icon at bounding box center [498, 156] width 5 height 5
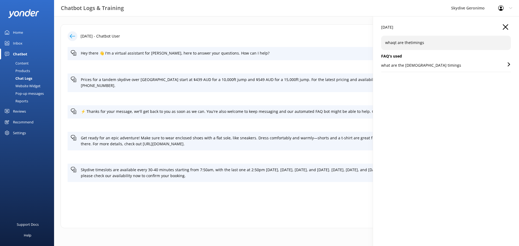
click at [506, 26] on icon "button" at bounding box center [505, 26] width 5 height 5
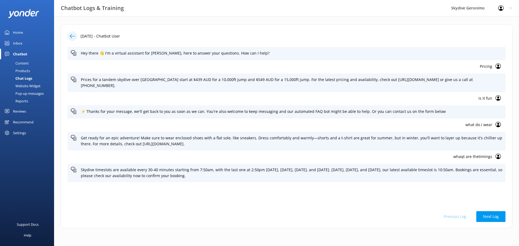
click at [75, 32] on div at bounding box center [74, 36] width 13 height 10
click at [73, 36] on icon at bounding box center [72, 36] width 5 height 5
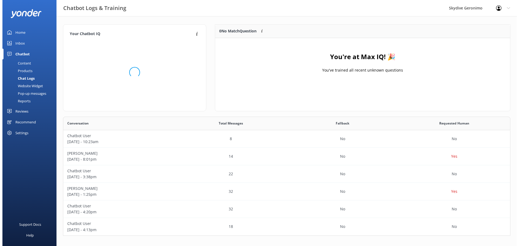
scroll to position [115, 443]
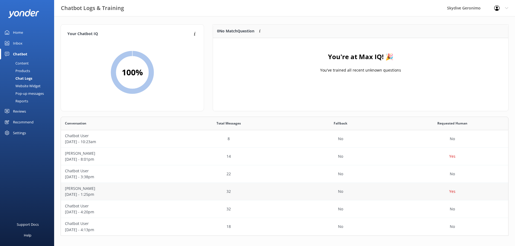
click at [122, 192] on p "[DATE] - 1:25pm" at bounding box center [117, 195] width 104 height 6
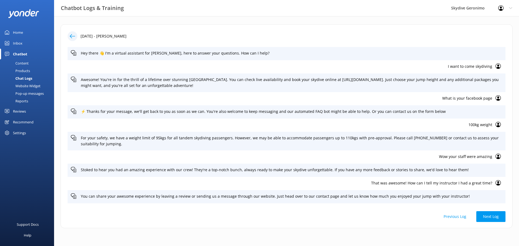
click at [496, 123] on icon at bounding box center [498, 124] width 5 height 5
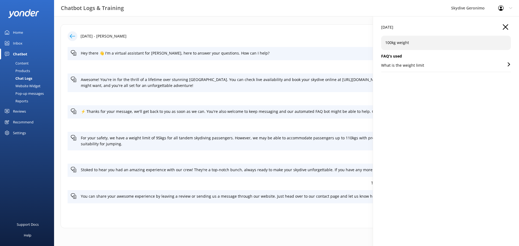
click at [503, 26] on icon "button" at bounding box center [505, 26] width 5 height 5
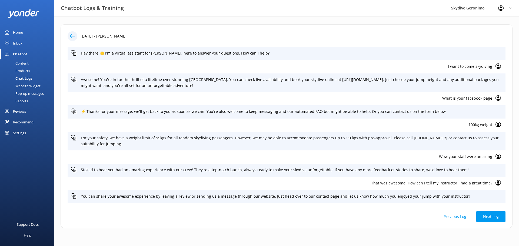
click at [496, 98] on icon at bounding box center [498, 97] width 5 height 5
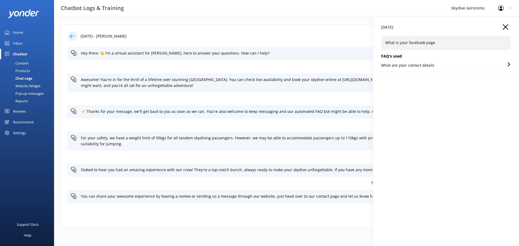
click at [504, 26] on icon "button" at bounding box center [505, 26] width 5 height 5
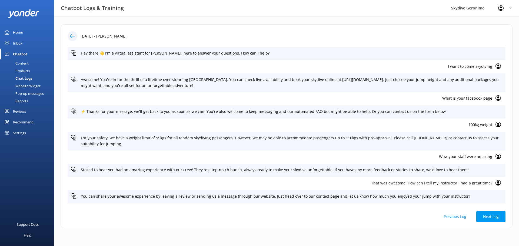
click at [496, 66] on use at bounding box center [498, 66] width 5 height 5
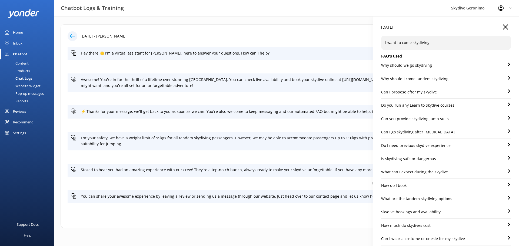
click at [503, 25] on icon "button" at bounding box center [505, 26] width 5 height 5
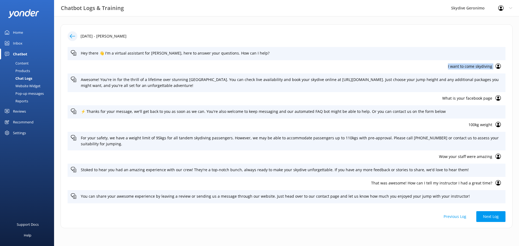
drag, startPoint x: 440, startPoint y: 67, endPoint x: 490, endPoint y: 67, distance: 50.0
click at [490, 67] on div "I want to come skydiving" at bounding box center [287, 66] width 438 height 13
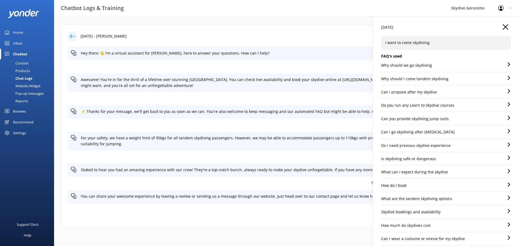
click at [503, 27] on icon "button" at bounding box center [505, 26] width 5 height 5
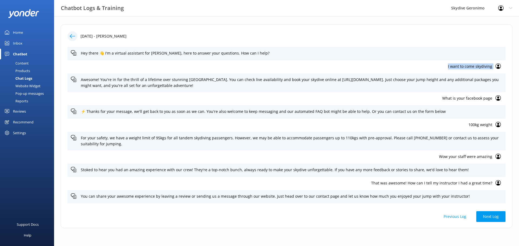
click at [496, 66] on icon at bounding box center [498, 66] width 5 height 5
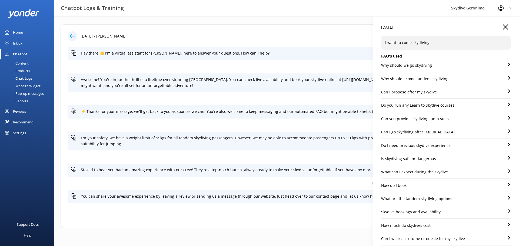
click at [496, 26] on div "[DATE]" at bounding box center [446, 29] width 130 height 11
click at [503, 28] on icon "button" at bounding box center [505, 26] width 5 height 5
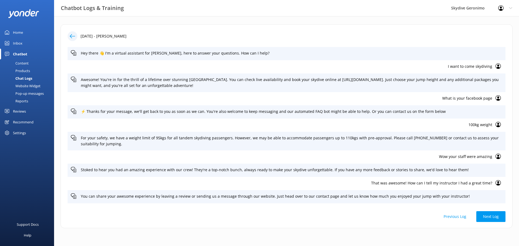
click at [19, 43] on div "Inbox" at bounding box center [17, 43] width 9 height 11
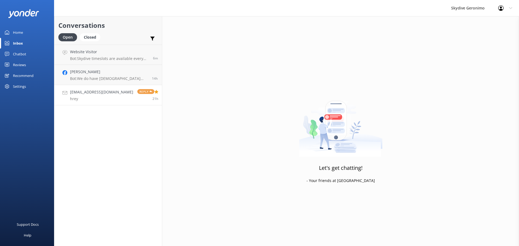
click at [97, 100] on p "hrey" at bounding box center [101, 99] width 63 height 5
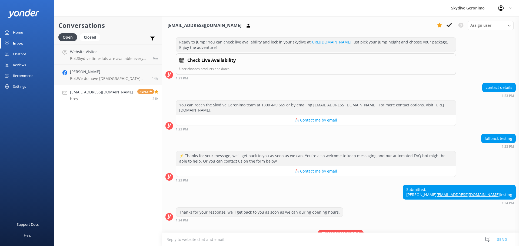
scroll to position [613, 0]
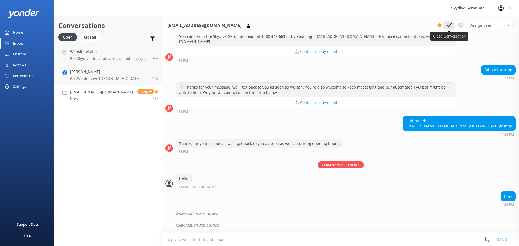
click at [450, 26] on icon at bounding box center [449, 24] width 5 height 5
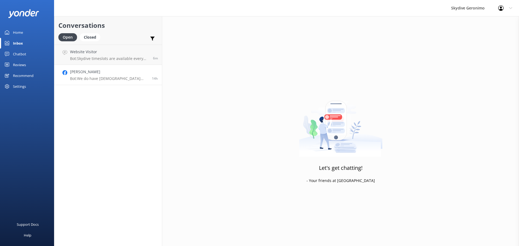
click at [107, 74] on h4 "[PERSON_NAME]" at bounding box center [109, 72] width 78 height 6
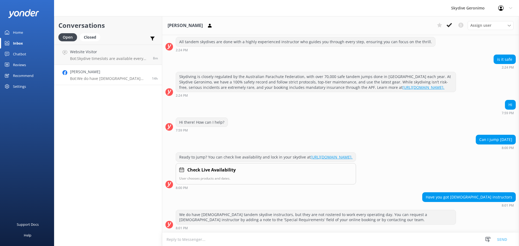
scroll to position [128, 0]
click at [82, 78] on p "Bot: We do have [DEMOGRAPHIC_DATA] tandem skydive instructors, but they are not…" at bounding box center [109, 78] width 78 height 5
click at [103, 75] on div "[PERSON_NAME] Bot: We do have [DEMOGRAPHIC_DATA] tandem skydive instructors, bu…" at bounding box center [109, 75] width 78 height 12
click at [447, 25] on use at bounding box center [449, 25] width 5 height 4
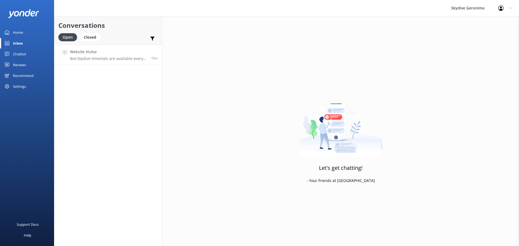
click at [109, 52] on h4 "Website Visitor" at bounding box center [108, 52] width 77 height 6
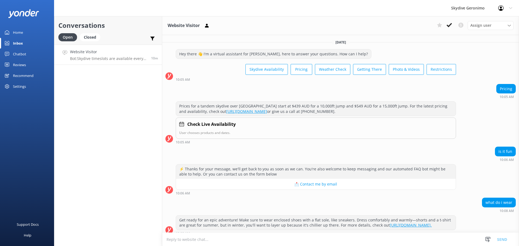
scroll to position [79, 0]
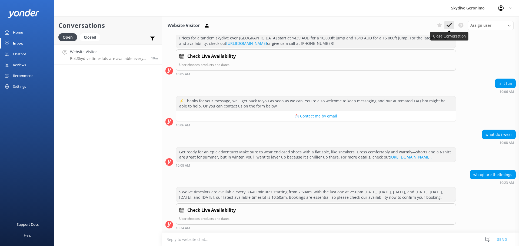
click at [449, 22] on icon at bounding box center [449, 24] width 5 height 5
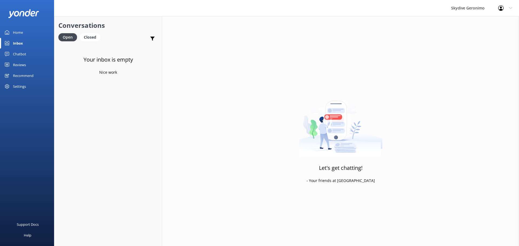
click at [21, 54] on div "Chatbot" at bounding box center [19, 54] width 13 height 11
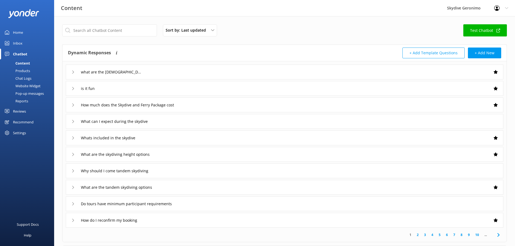
click at [23, 79] on div "Chat Logs" at bounding box center [17, 79] width 28 height 8
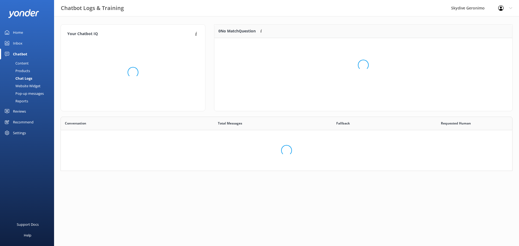
scroll to position [115, 443]
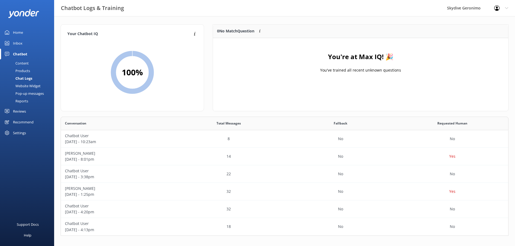
click at [26, 62] on div "Content" at bounding box center [15, 64] width 25 height 8
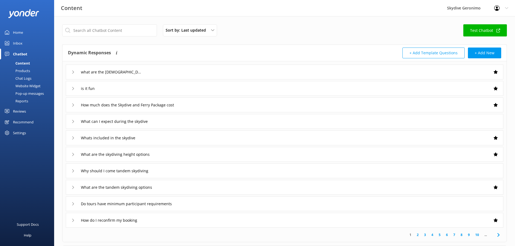
click at [17, 43] on div "Inbox" at bounding box center [17, 43] width 9 height 11
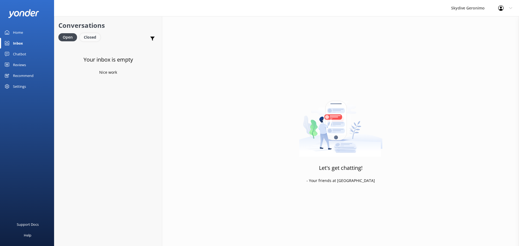
click at [93, 35] on div "Closed" at bounding box center [90, 37] width 21 height 8
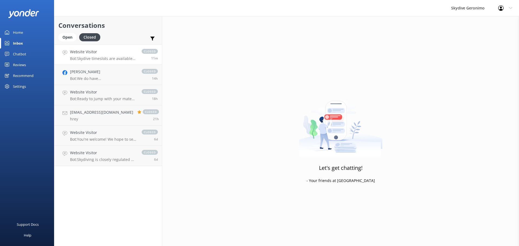
click at [95, 58] on p "Bot: Skydive timeslots are available every 30-40 minutes starting from 7:50am, …" at bounding box center [103, 58] width 66 height 5
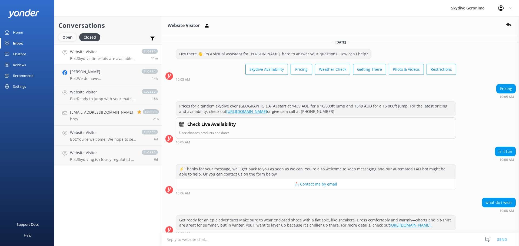
click at [69, 40] on div "Open" at bounding box center [67, 37] width 18 height 8
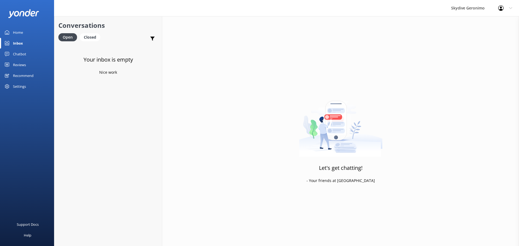
click at [16, 30] on div "Home" at bounding box center [18, 32] width 10 height 11
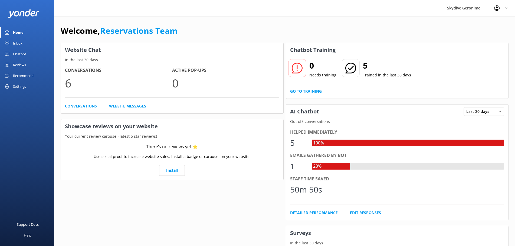
click at [11, 42] on link "Inbox" at bounding box center [27, 43] width 54 height 11
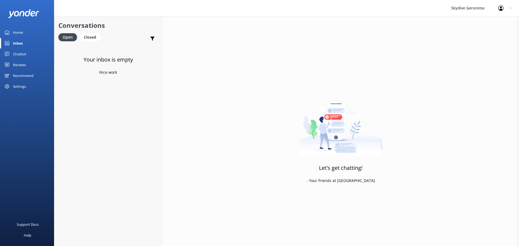
drag, startPoint x: 414, startPoint y: 0, endPoint x: 380, endPoint y: 37, distance: 50.1
click at [380, 37] on div "Let's get chatting! - Your friends at [GEOGRAPHIC_DATA]" at bounding box center [340, 139] width 357 height 246
